Goal: Task Accomplishment & Management: Manage account settings

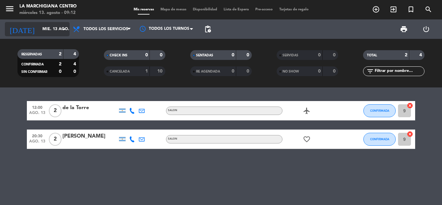
click at [63, 28] on icon "arrow_drop_down" at bounding box center [64, 29] width 8 height 8
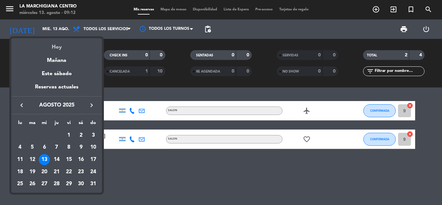
click at [76, 44] on div "Hoy" at bounding box center [56, 44] width 91 height 13
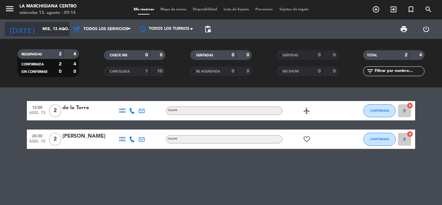
click at [67, 26] on icon "arrow_drop_down" at bounding box center [64, 29] width 8 height 8
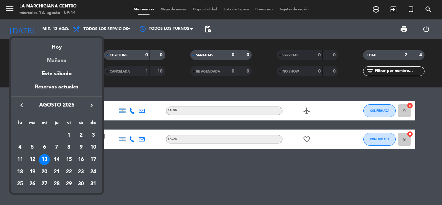
click at [56, 61] on div "Mañana" at bounding box center [56, 57] width 91 height 13
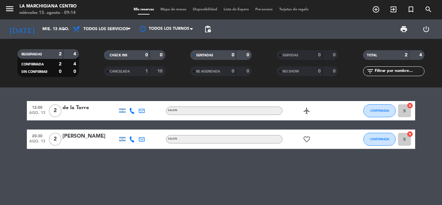
type input "jue. 14 ago."
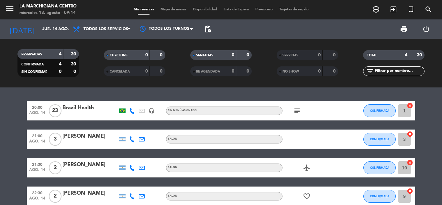
click at [295, 110] on icon "subject" at bounding box center [297, 111] width 8 height 8
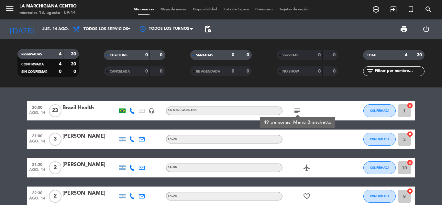
click at [301, 95] on div "20:00 ago. 14 23 Brazil Health headset_mic Sin menú asignado subject 49 persona…" at bounding box center [221, 146] width 442 height 118
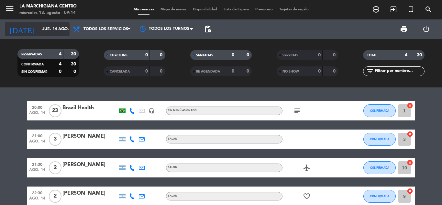
click at [39, 32] on input "jue. 14 ago." at bounding box center [66, 29] width 55 height 11
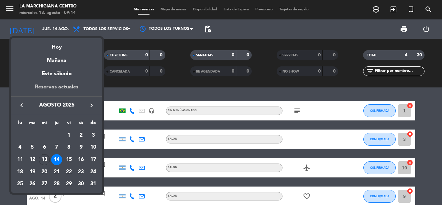
click at [56, 89] on div "Reservas actuales" at bounding box center [56, 89] width 91 height 13
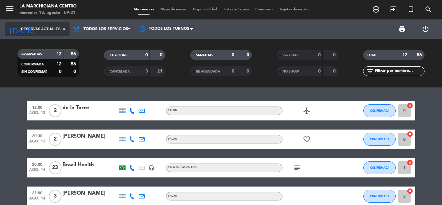
click at [40, 25] on input at bounding box center [66, 29] width 55 height 11
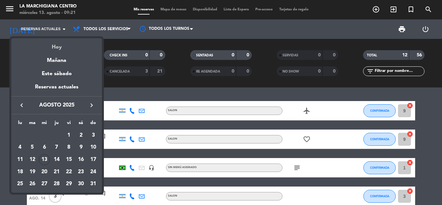
click at [63, 47] on div "Hoy" at bounding box center [56, 44] width 91 height 13
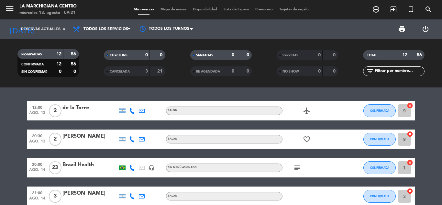
type input "mié. 13 ago."
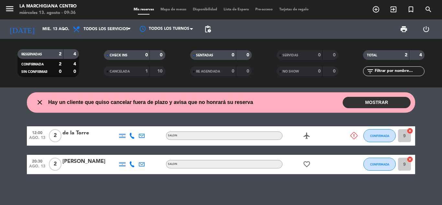
click at [356, 104] on button "MOSTRAR" at bounding box center [377, 102] width 68 height 11
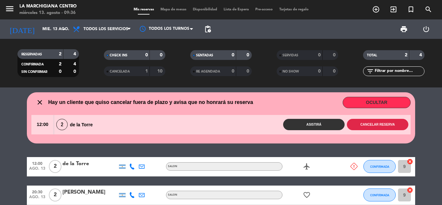
click at [360, 123] on button "Cancelar reserva" at bounding box center [378, 124] width 62 height 11
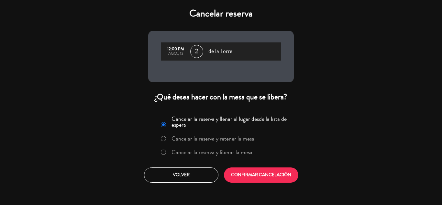
drag, startPoint x: 223, startPoint y: 151, endPoint x: 234, endPoint y: 160, distance: 14.5
click at [224, 150] on label "Cancelar la reserva y liberar la mesa" at bounding box center [212, 152] width 81 height 6
click at [245, 171] on button "CONFIRMAR CANCELACIÓN" at bounding box center [261, 174] width 74 height 15
